Goal: Navigation & Orientation: Find specific page/section

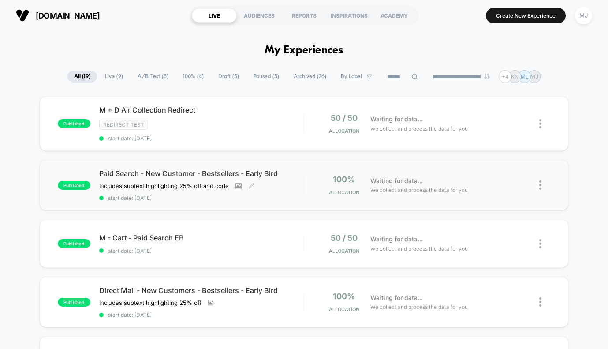
click at [264, 173] on span "Paid Search - New Customer - Bestsellers - Early Bird" at bounding box center [201, 173] width 205 height 9
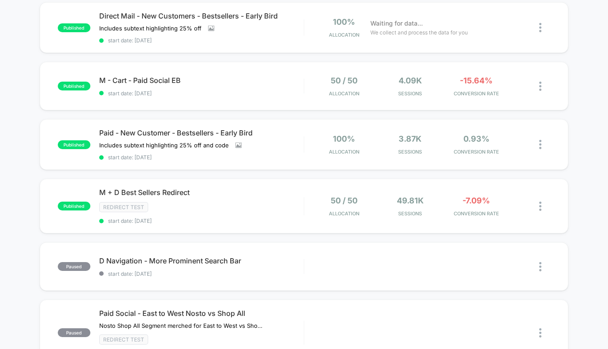
scroll to position [275, 0]
click at [172, 131] on span "Paid - New Customer - Bestsellers - Early Bird" at bounding box center [201, 132] width 205 height 9
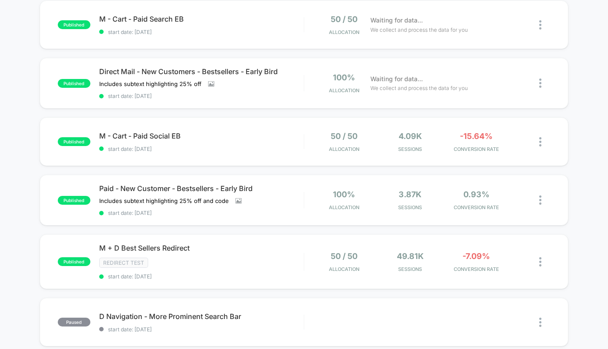
scroll to position [240, 0]
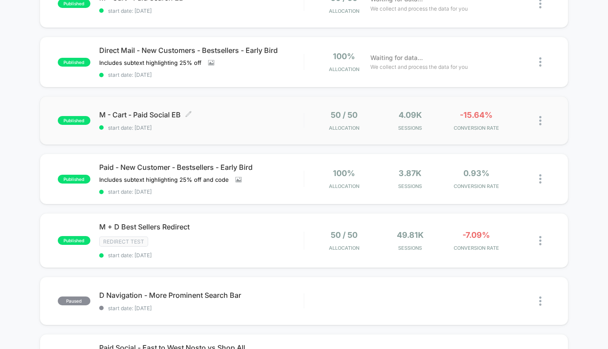
click at [224, 122] on div "M - Cart - Paid Social EB Click to edit experience details Click to edit experi…" at bounding box center [201, 120] width 205 height 21
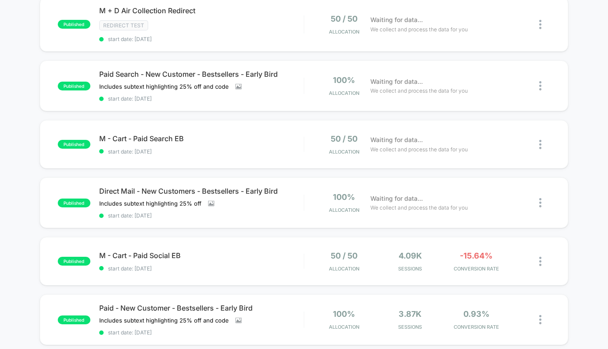
scroll to position [179, 0]
